Goal: Information Seeking & Learning: Understand process/instructions

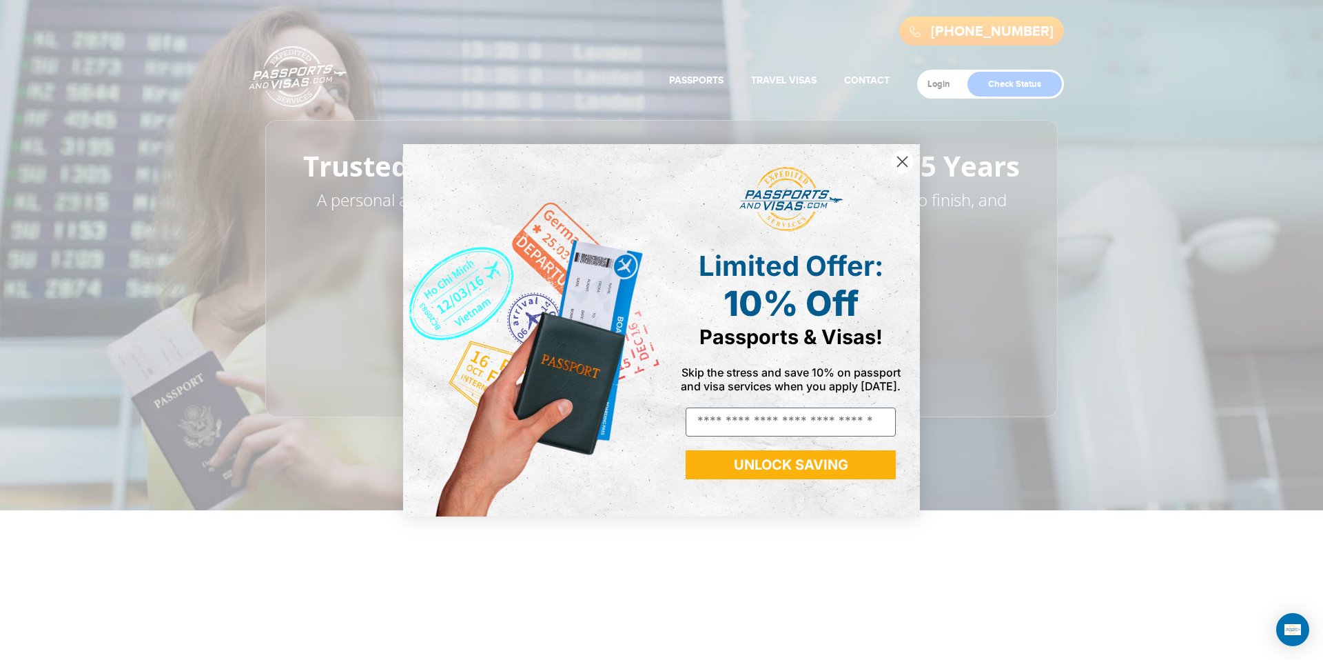
click at [902, 159] on circle "Close dialog" at bounding box center [902, 161] width 23 height 23
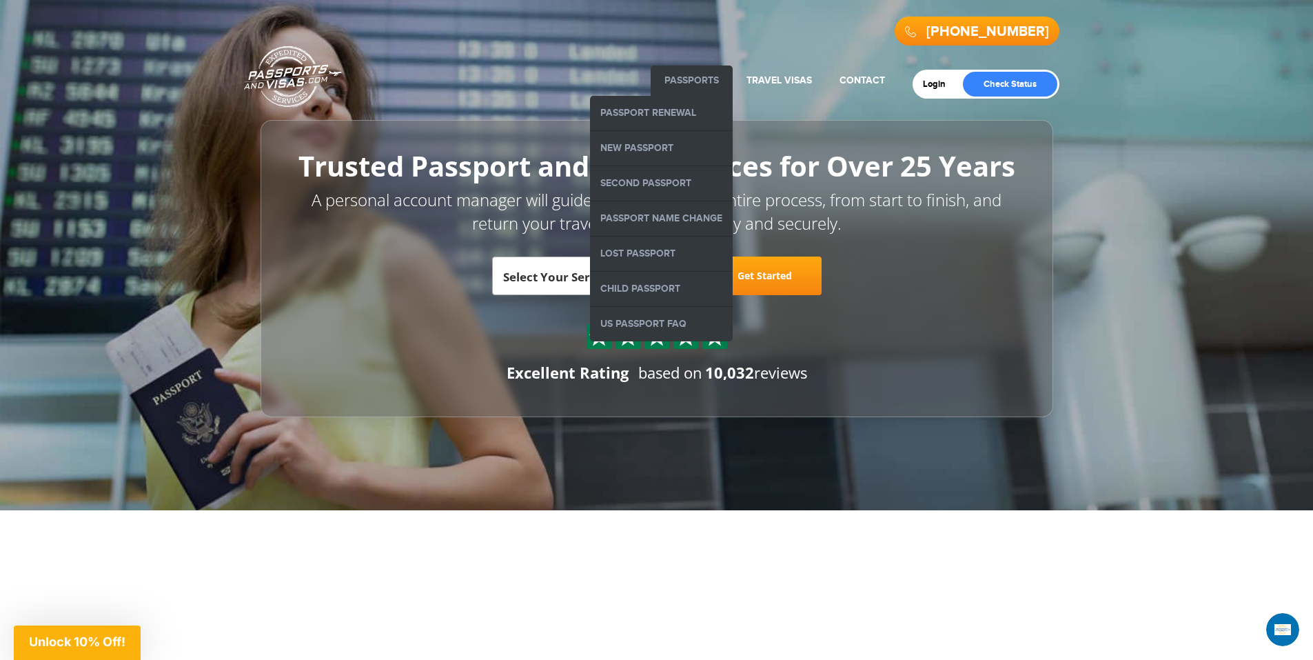
click at [701, 82] on link "Passports" at bounding box center [691, 80] width 54 height 12
click at [675, 105] on link "Passport Renewal" at bounding box center [661, 113] width 143 height 34
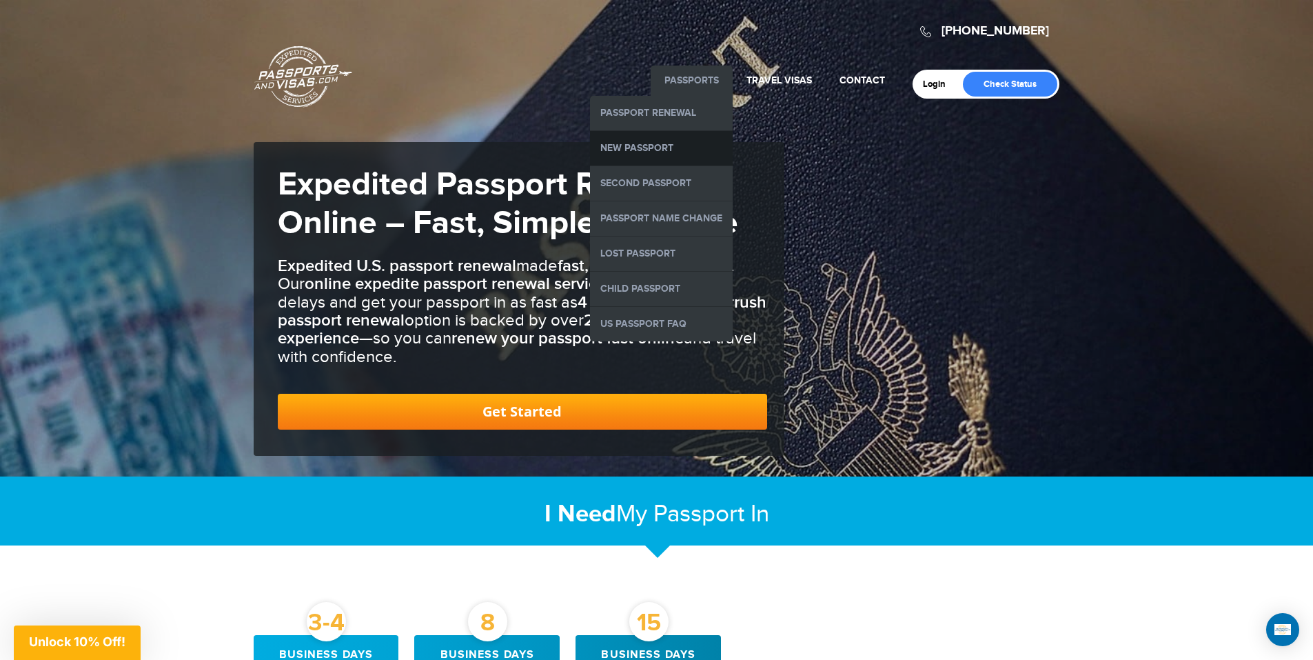
click at [684, 150] on link "New Passport" at bounding box center [661, 148] width 143 height 34
